Goal: Information Seeking & Learning: Find specific fact

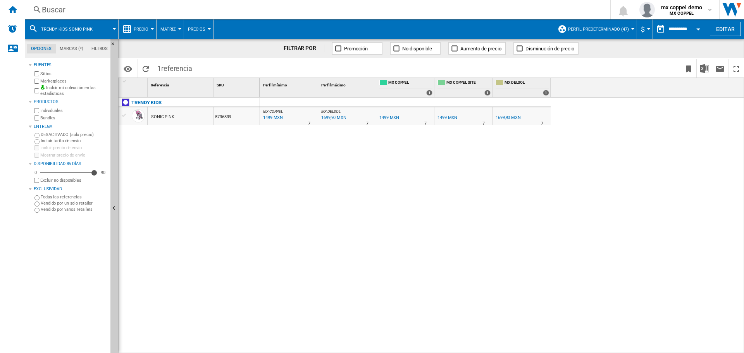
click at [64, 12] on div "Buscar" at bounding box center [316, 9] width 548 height 11
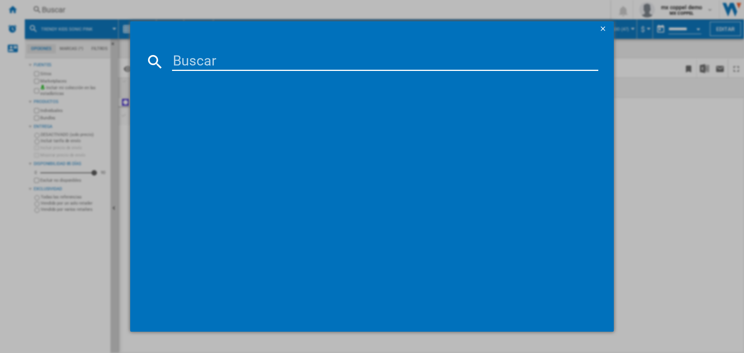
click at [75, 12] on div at bounding box center [372, 176] width 744 height 353
click at [270, 57] on input at bounding box center [385, 61] width 426 height 19
paste input "[PERSON_NAME] V38 GREY"
type input "[PERSON_NAME] V38 GREY"
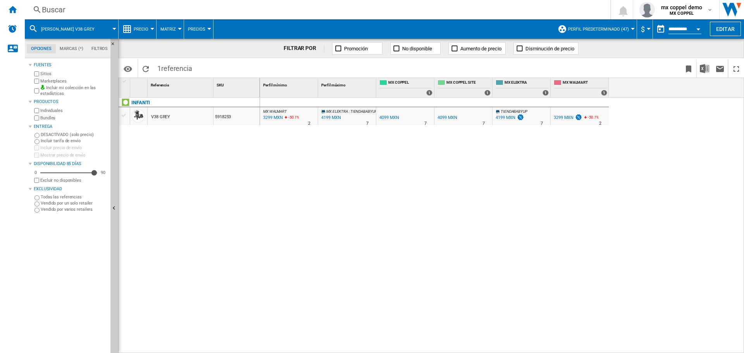
click at [98, 10] on div "Buscar" at bounding box center [316, 9] width 548 height 11
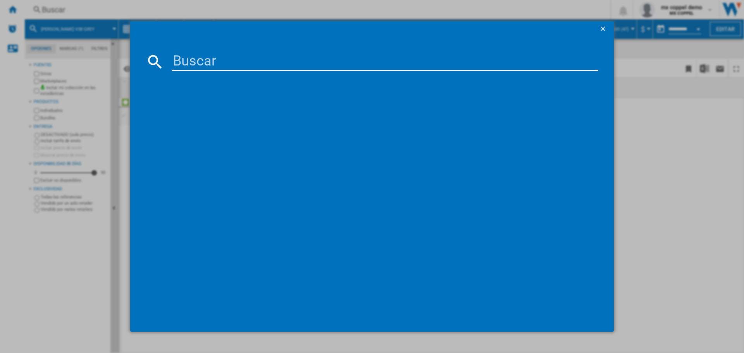
click at [192, 60] on input at bounding box center [385, 61] width 426 height 19
type input "PRINSEL 5124F FOX LIGHT BLUE"
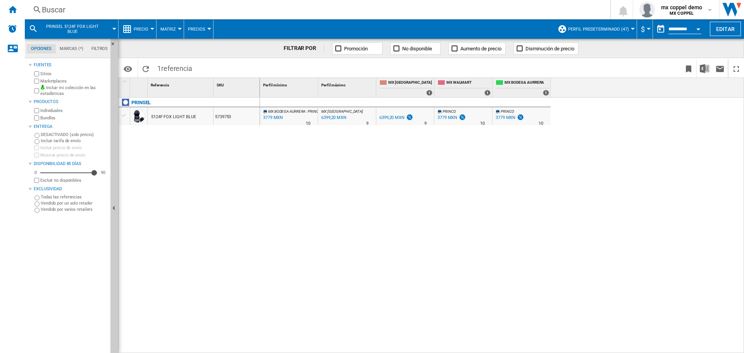
click at [685, 33] on div "**********" at bounding box center [684, 30] width 33 height 9
click at [685, 31] on input "**********" at bounding box center [684, 30] width 33 height 7
click at [697, 31] on button "Open calendar" at bounding box center [698, 28] width 14 height 14
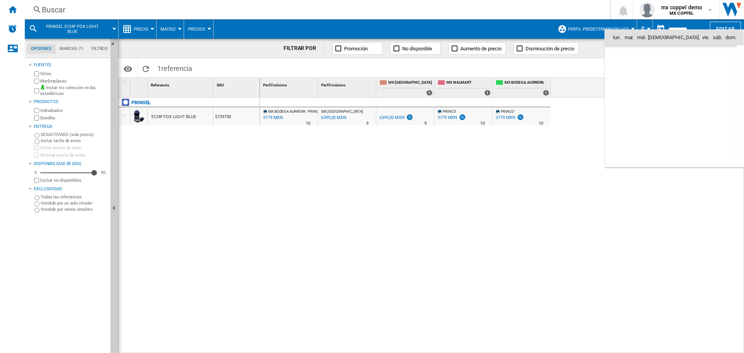
scroll to position [3696, 0]
click at [615, 104] on span "15" at bounding box center [619, 105] width 16 height 16
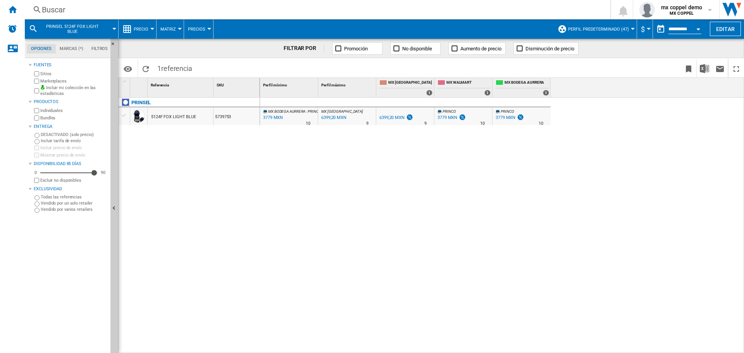
click at [142, 14] on div "Buscar" at bounding box center [316, 9] width 548 height 11
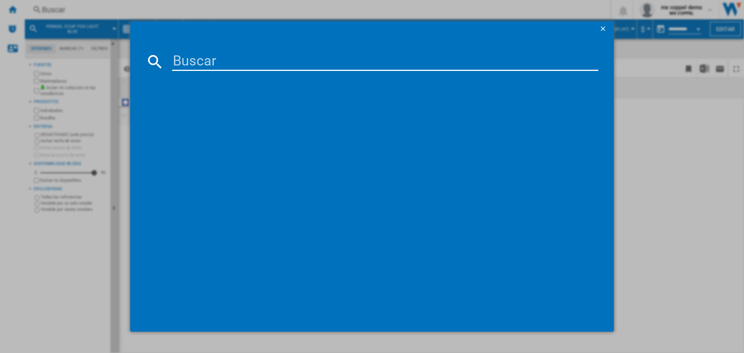
click at [229, 66] on input at bounding box center [385, 61] width 426 height 19
paste input "PRINSEL 7620 BOOSTER 123 GREY"
type input "PRINSEL 7620 BOOSTER 123 GREY"
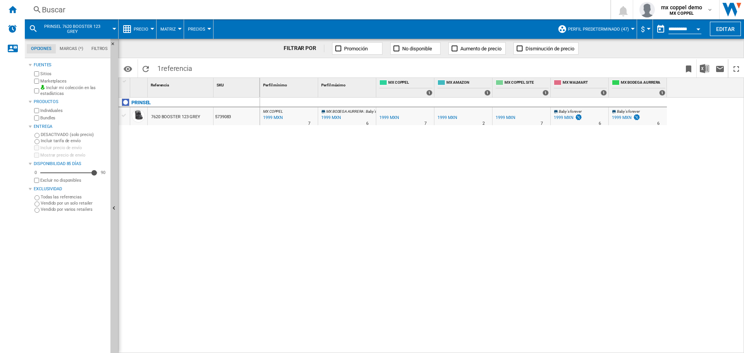
click at [104, 4] on div "Buscar" at bounding box center [316, 9] width 548 height 11
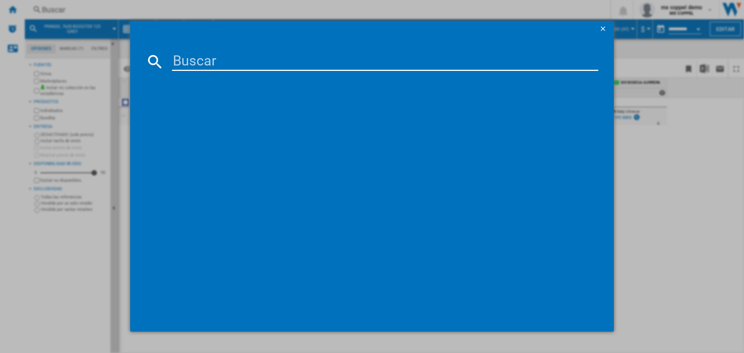
click at [234, 55] on input at bounding box center [385, 61] width 426 height 19
type input "PRINSEL 5041G BARCELONA GREY"
